Goal: Check status

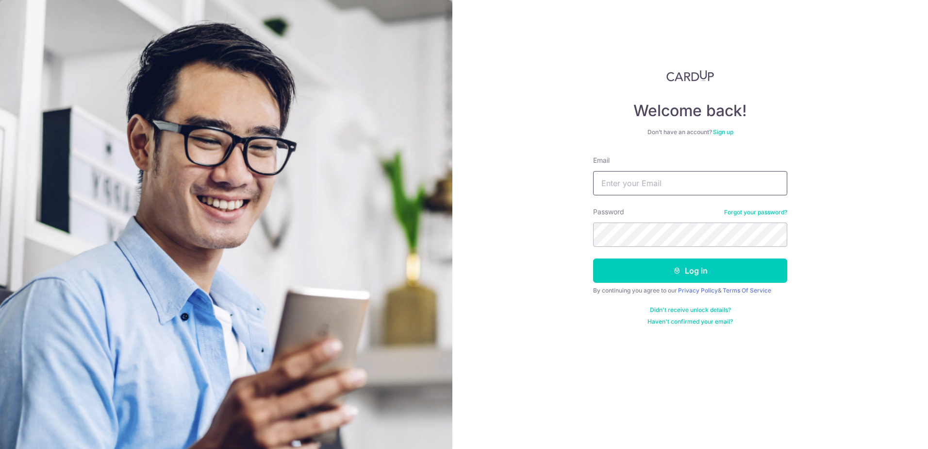
click at [657, 187] on input "Email" at bounding box center [690, 183] width 194 height 24
type input "[PERSON_NAME][EMAIL_ADDRESS][DOMAIN_NAME]"
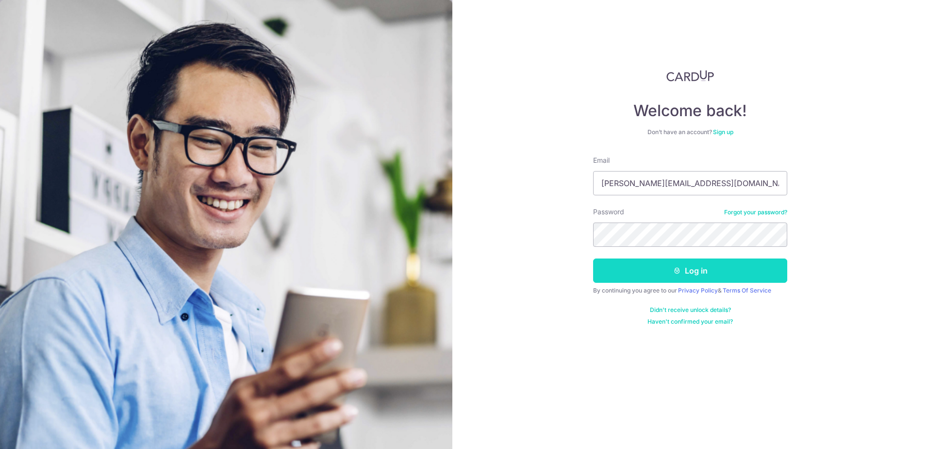
click at [680, 272] on icon "submit" at bounding box center [677, 270] width 8 height 8
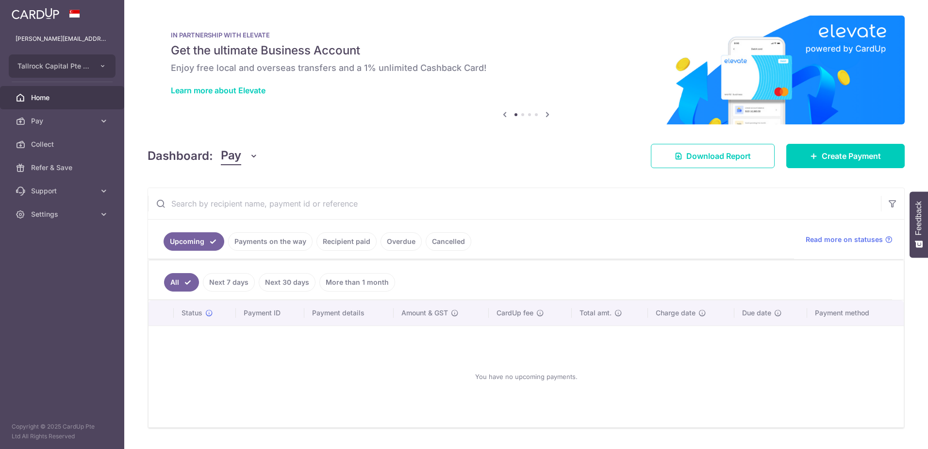
click at [290, 244] on link "Payments on the way" at bounding box center [270, 241] width 84 height 18
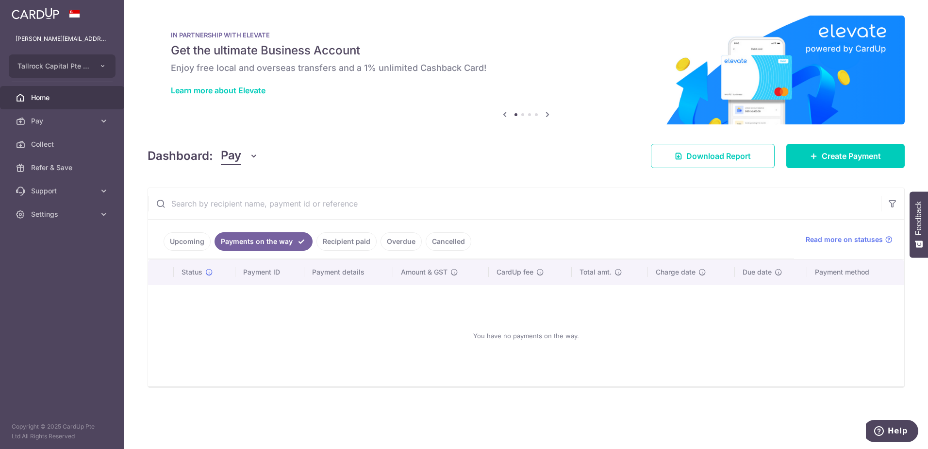
click at [337, 241] on link "Recipient paid" at bounding box center [346, 241] width 60 height 18
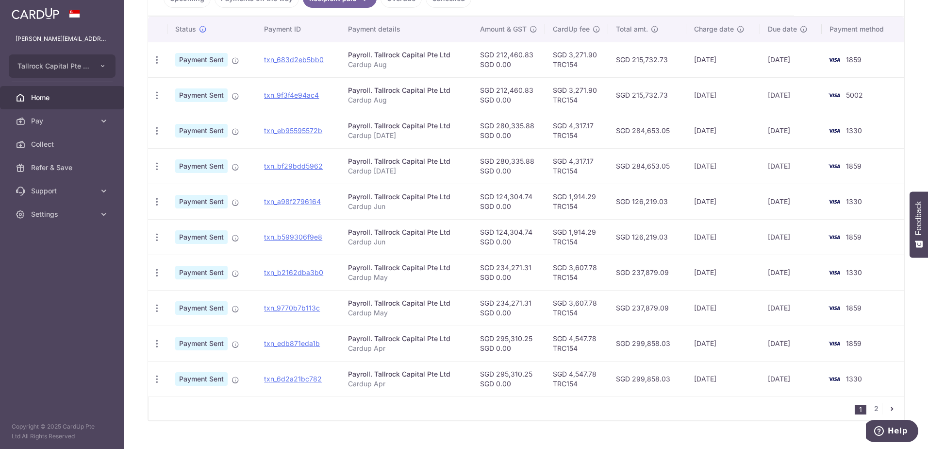
scroll to position [261, 0]
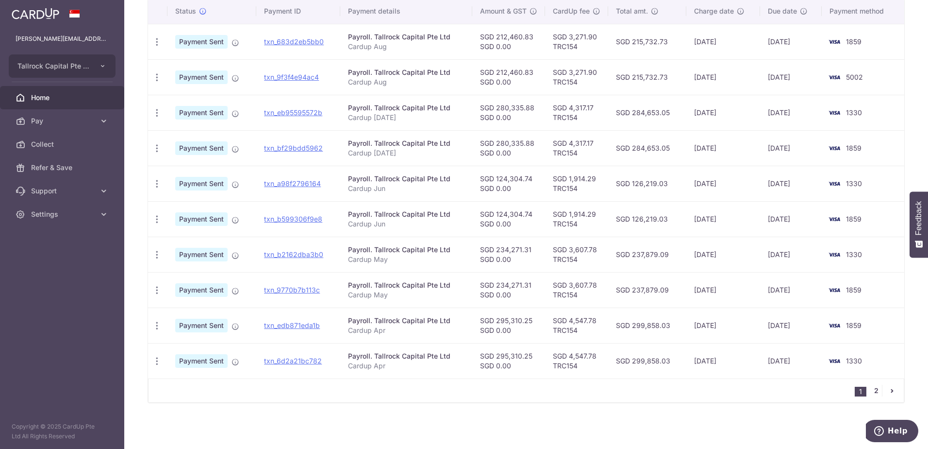
click at [871, 391] on link "2" at bounding box center [876, 390] width 12 height 12
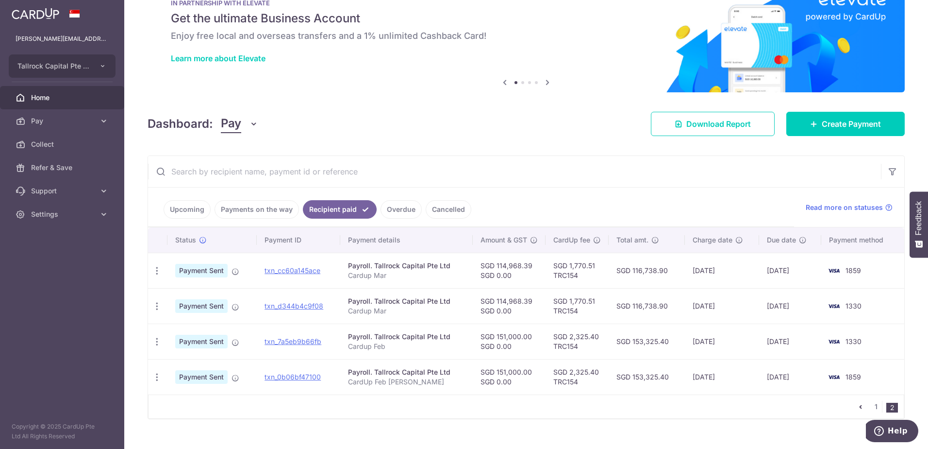
scroll to position [48, 0]
